Goal: Task Accomplishment & Management: Use online tool/utility

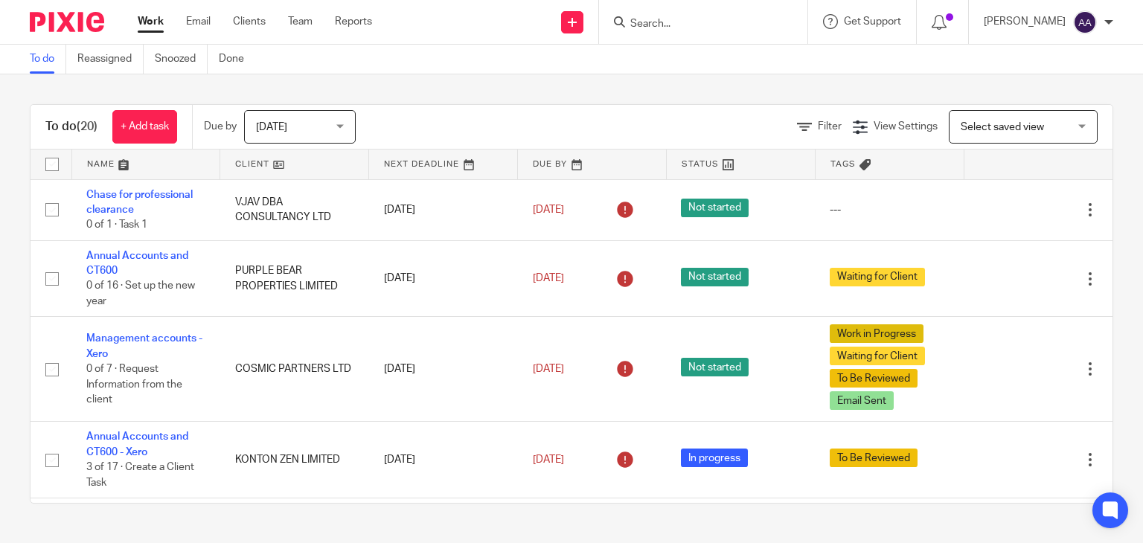
click at [671, 25] on input "Search" at bounding box center [696, 24] width 134 height 13
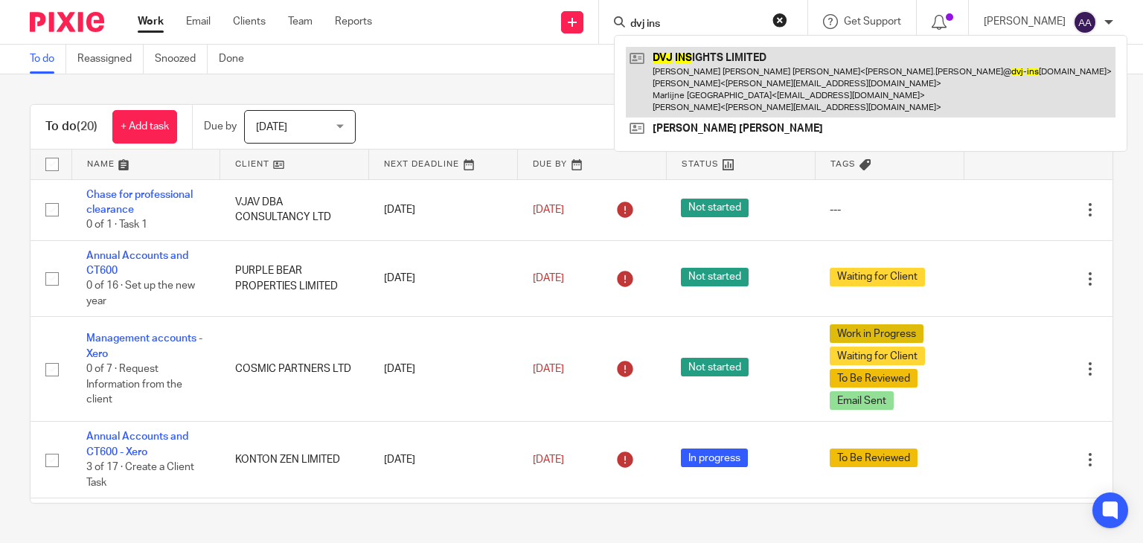
type input "dvj ins"
click at [797, 72] on link at bounding box center [871, 82] width 490 height 71
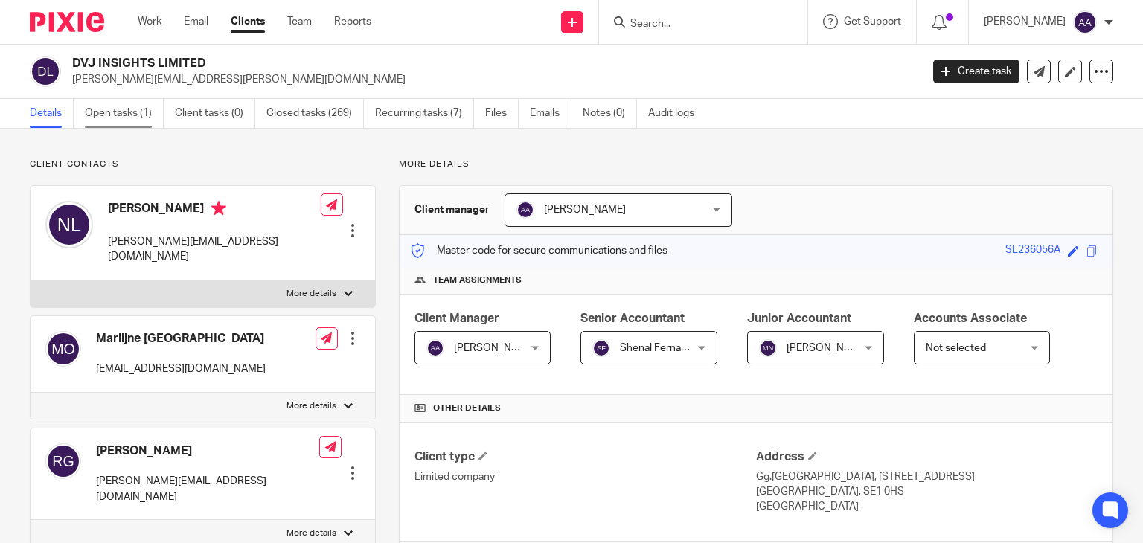
click at [136, 120] on link "Open tasks (1)" at bounding box center [124, 113] width 79 height 29
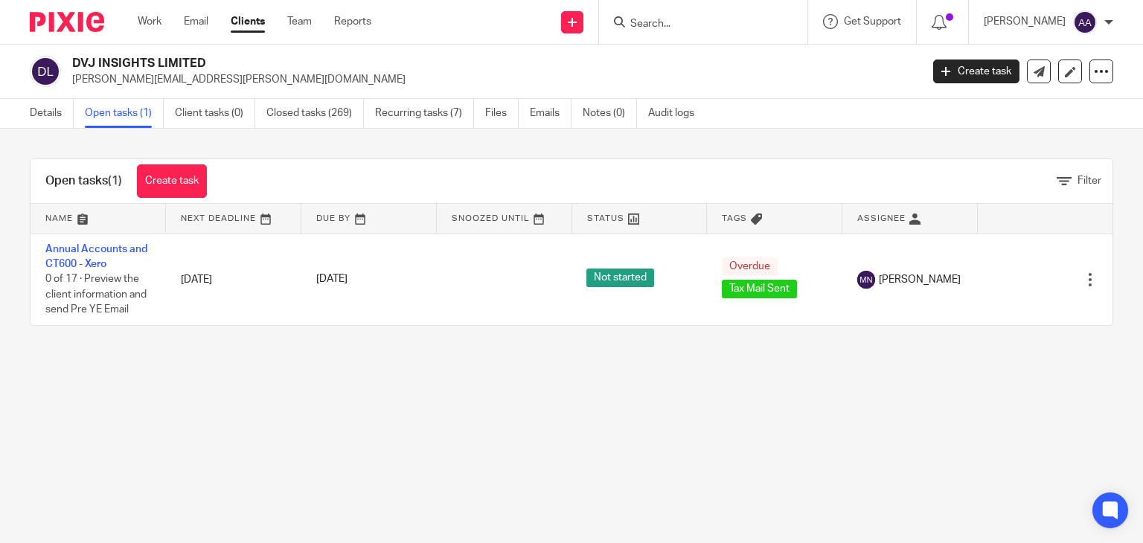
click at [691, 18] on form at bounding box center [708, 22] width 158 height 19
click at [688, 19] on input "Search" at bounding box center [696, 24] width 134 height 13
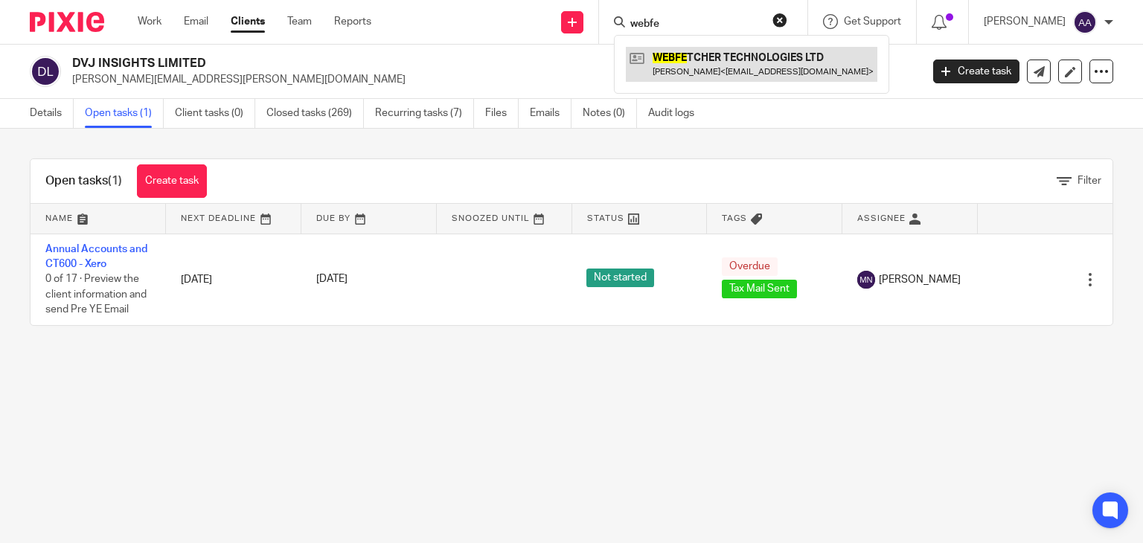
type input "webfe"
click at [740, 61] on link at bounding box center [752, 64] width 252 height 34
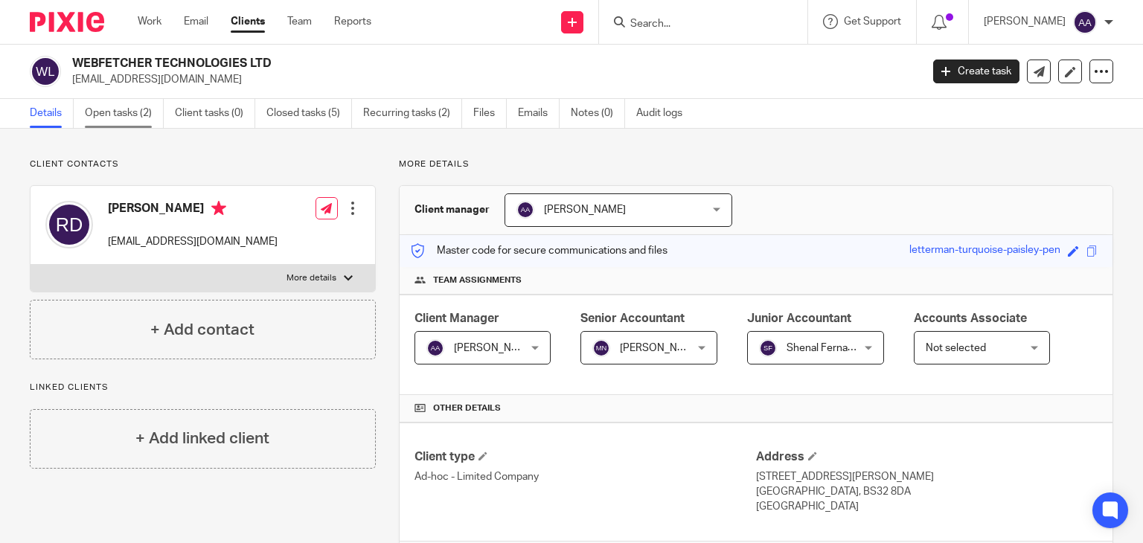
click at [146, 108] on link "Open tasks (2)" at bounding box center [124, 113] width 79 height 29
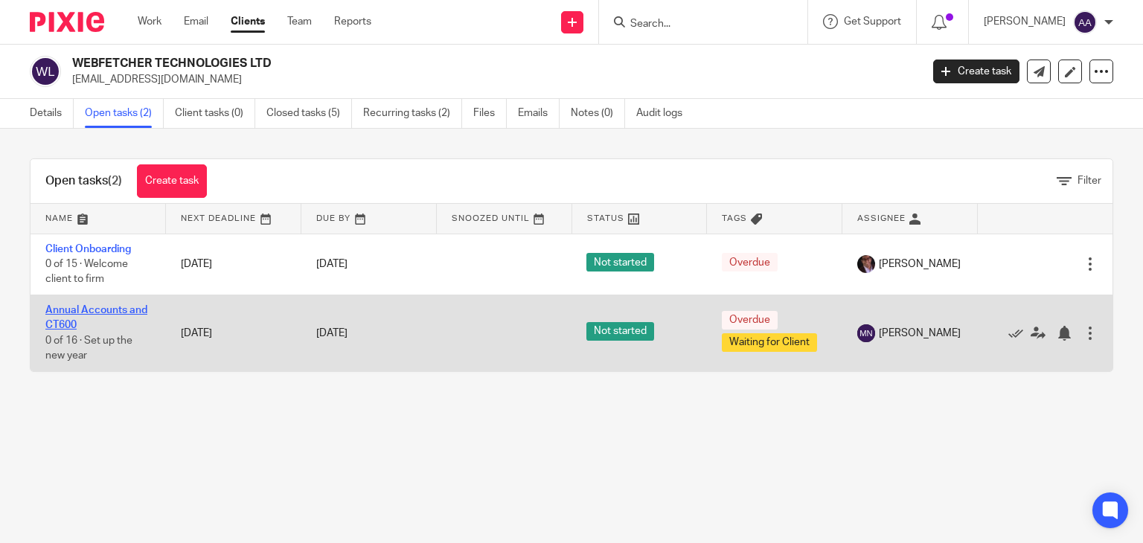
click at [131, 307] on link "Annual Accounts and CT600" at bounding box center [96, 317] width 102 height 25
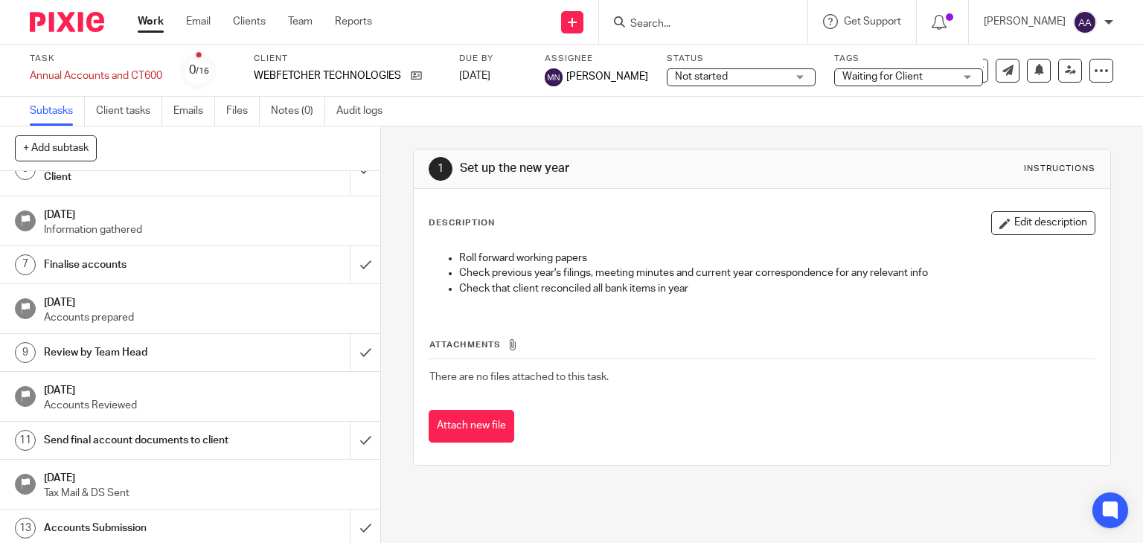
scroll to position [366, 0]
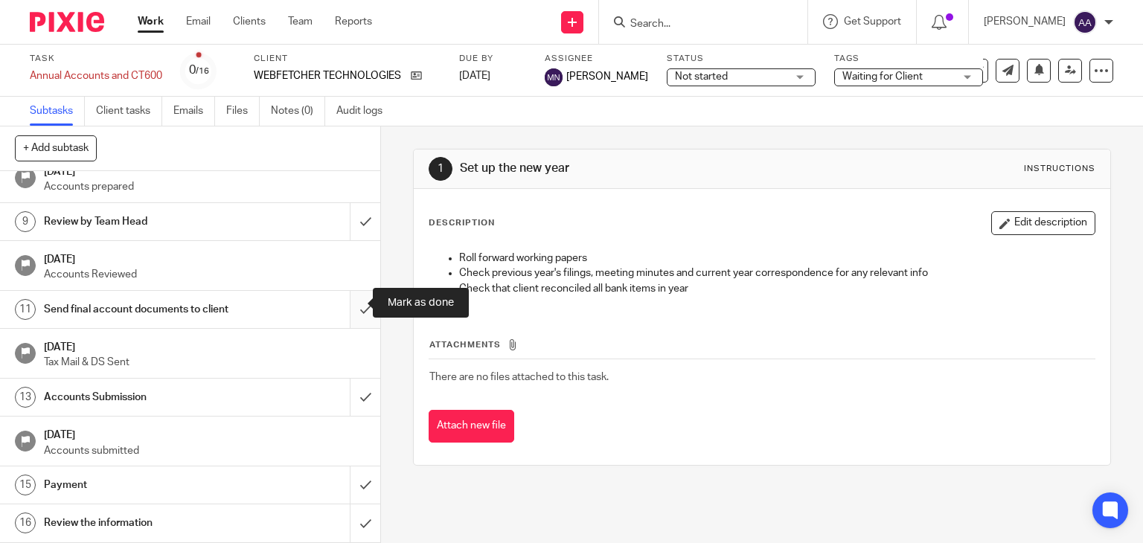
click at [351, 295] on input "submit" at bounding box center [190, 309] width 380 height 37
click at [926, 83] on span "Waiting for Client" at bounding box center [898, 77] width 112 height 16
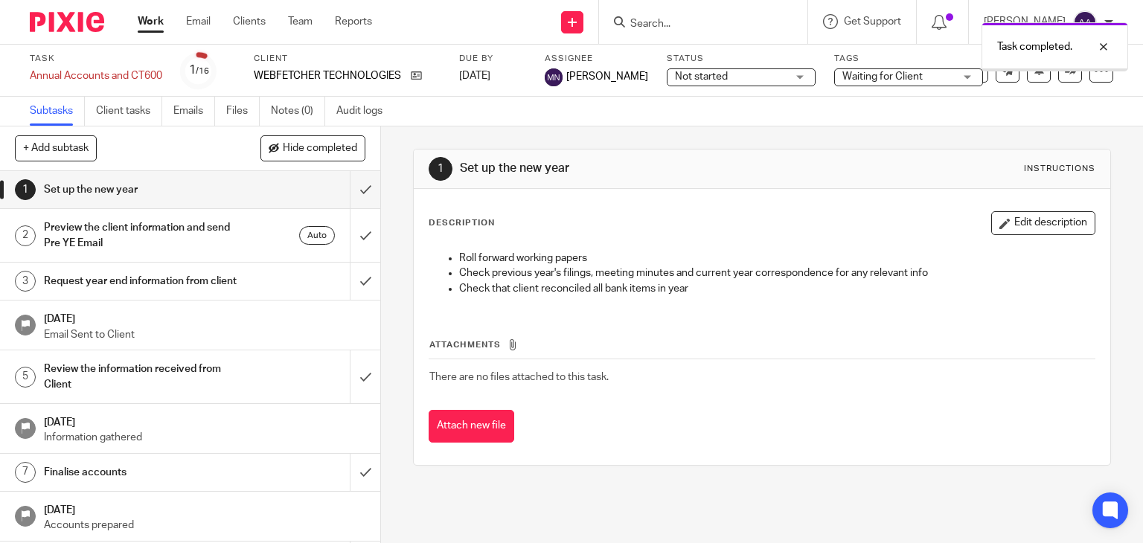
click at [899, 75] on span "Waiting for Client" at bounding box center [882, 76] width 80 height 10
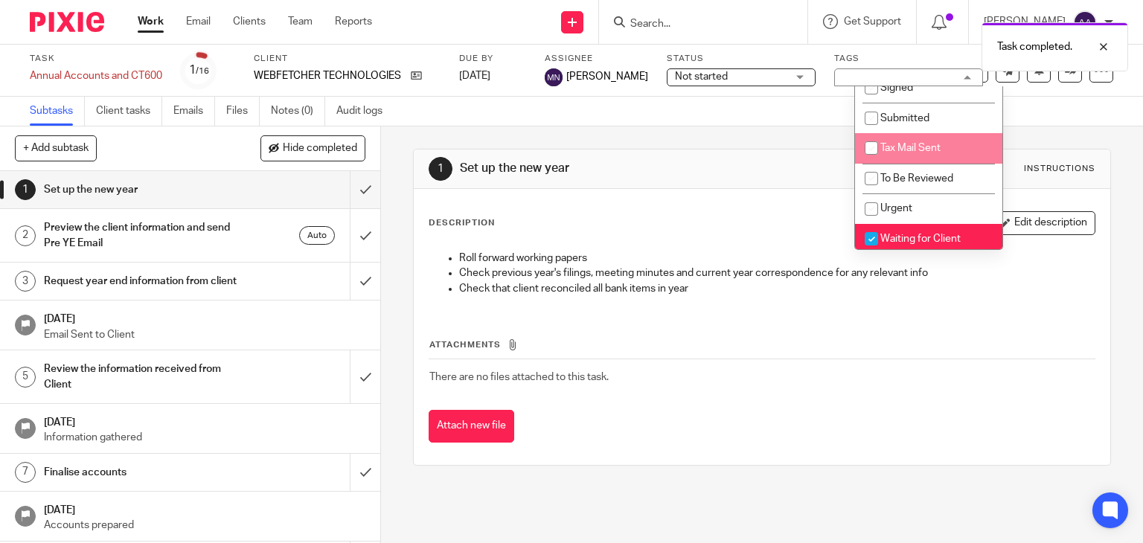
scroll to position [74, 0]
click at [923, 233] on li "Waiting for Client" at bounding box center [928, 238] width 147 height 31
checkbox input "false"
click at [917, 150] on span "Tax Mail Sent" at bounding box center [910, 147] width 60 height 10
checkbox input "true"
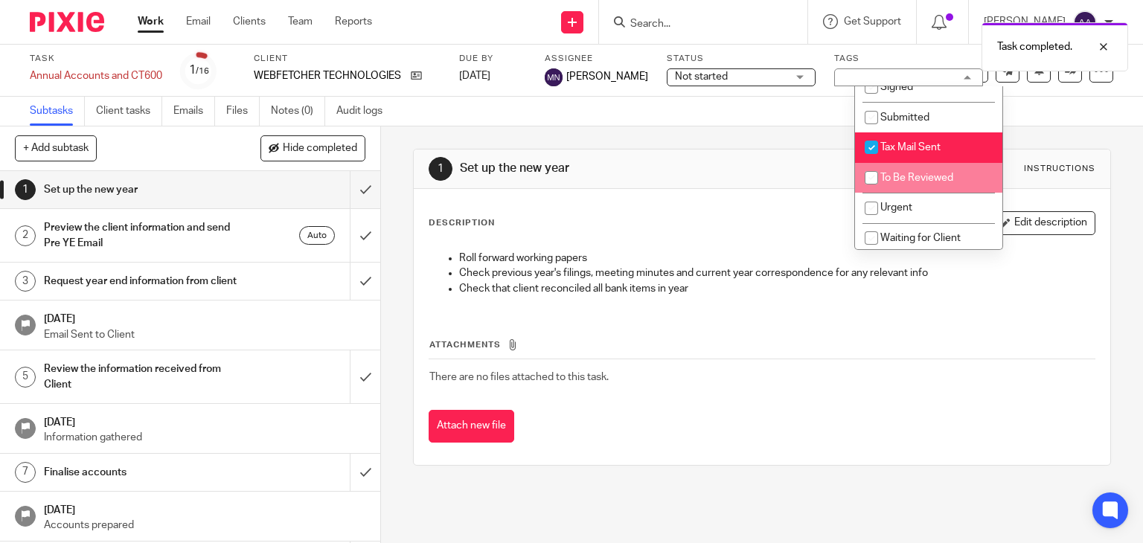
click at [741, 190] on div "Description Edit description Roll forward working papers Check previous year's …" at bounding box center [762, 327] width 697 height 276
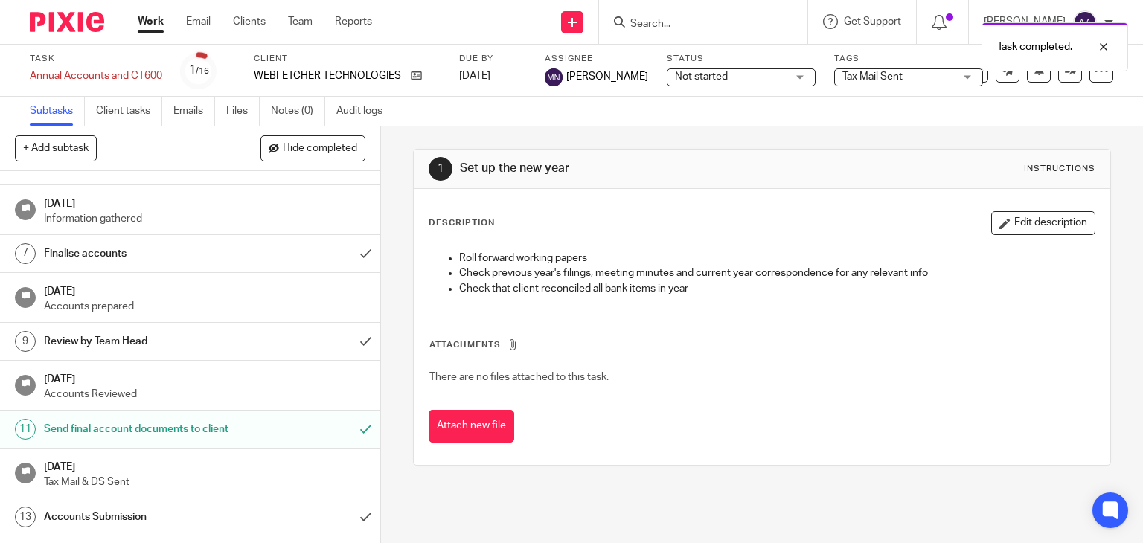
scroll to position [217, 0]
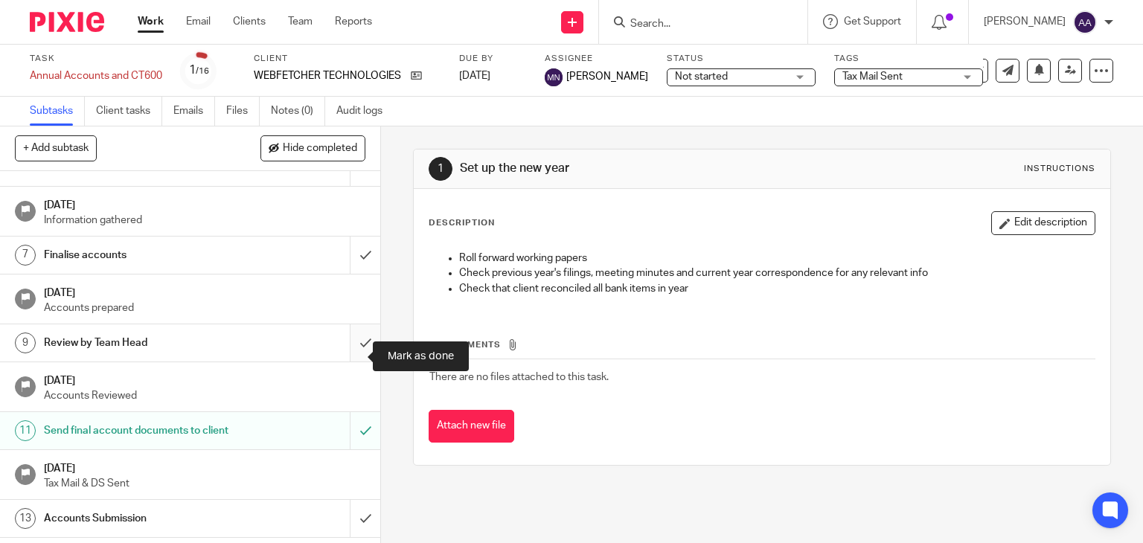
click at [350, 359] on input "submit" at bounding box center [190, 342] width 380 height 37
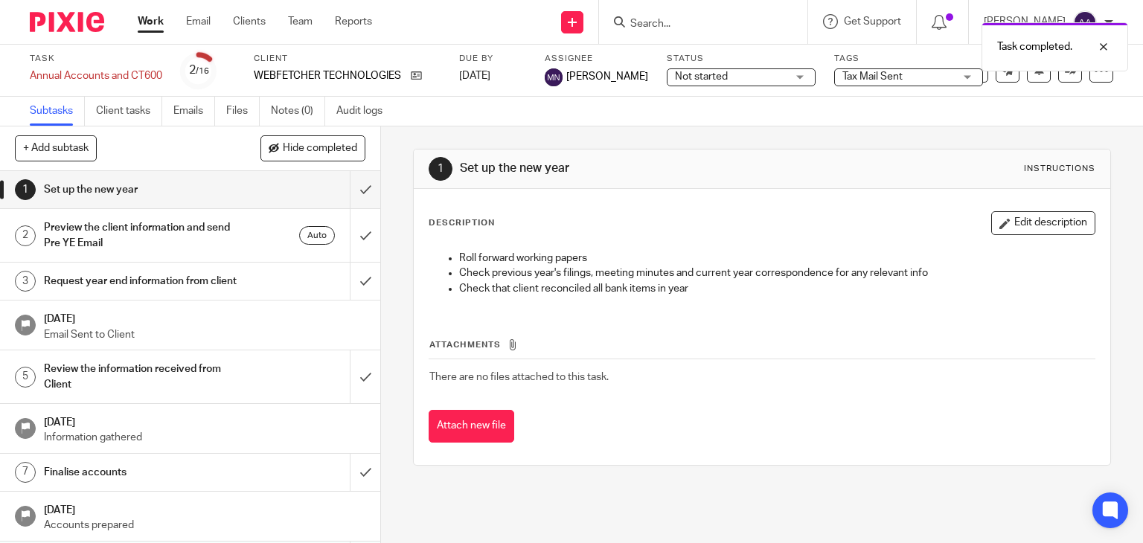
click at [153, 21] on link "Work" at bounding box center [151, 21] width 26 height 15
